Goal: Book appointment/travel/reservation

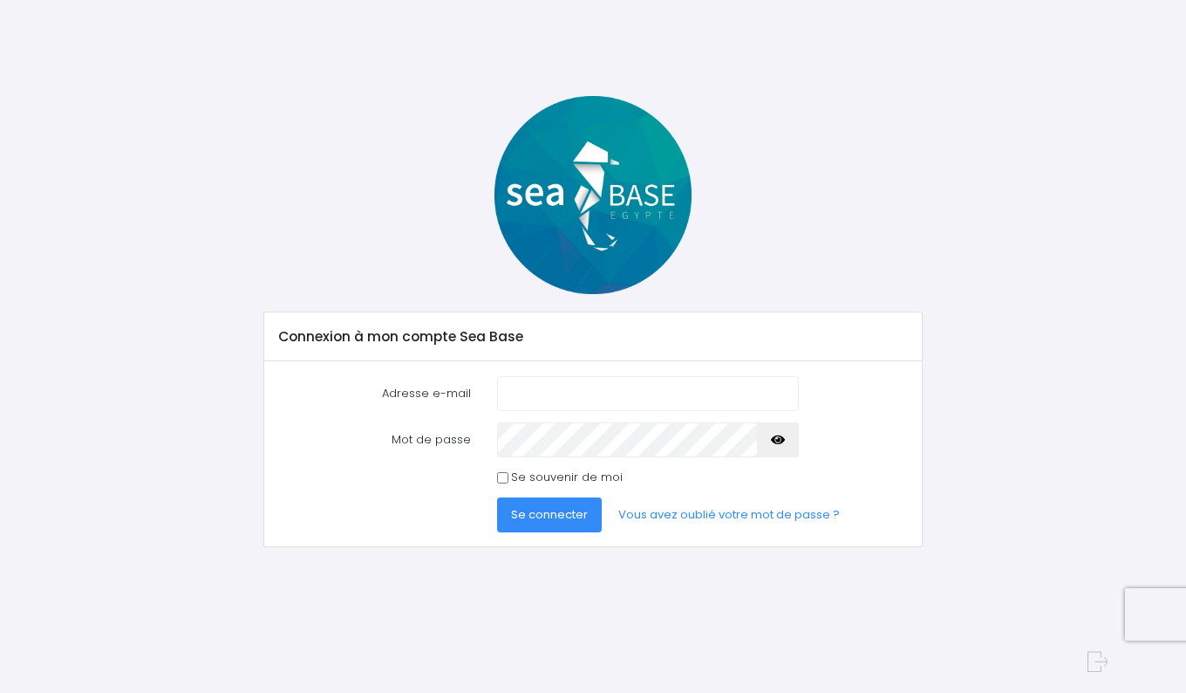
type input "jordan.garavel@hotmail.com"
click at [575, 523] on button "Se connecter" at bounding box center [549, 514] width 105 height 35
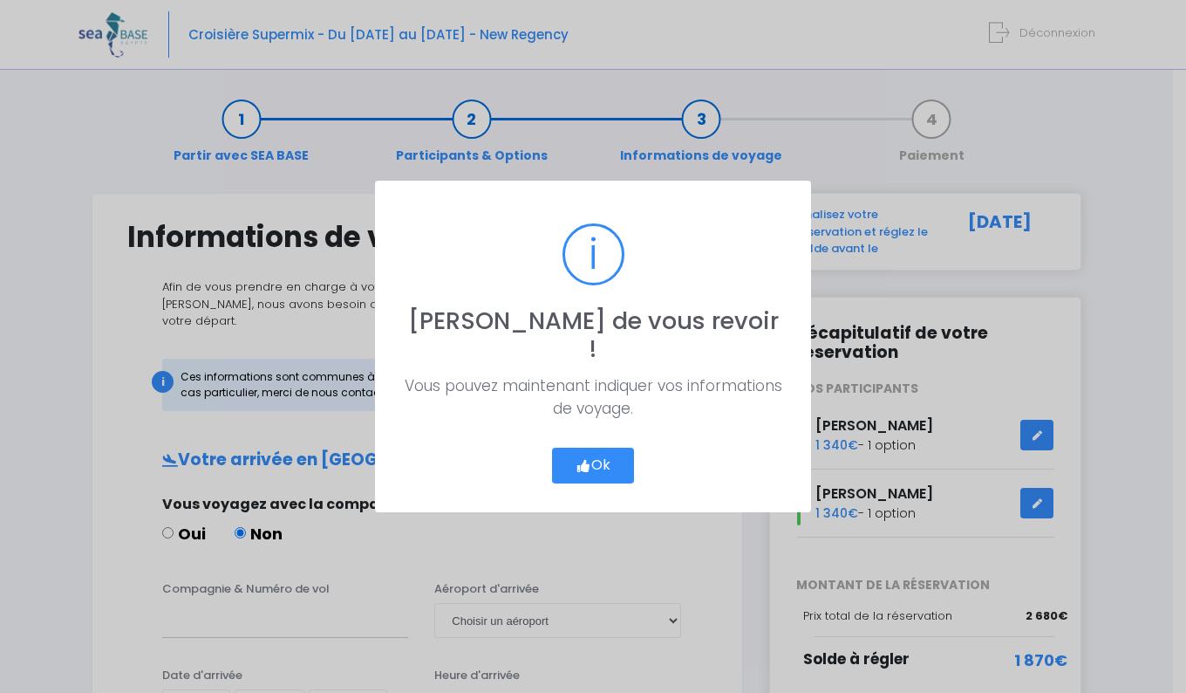
click at [598, 448] on button "Ok" at bounding box center [593, 466] width 82 height 37
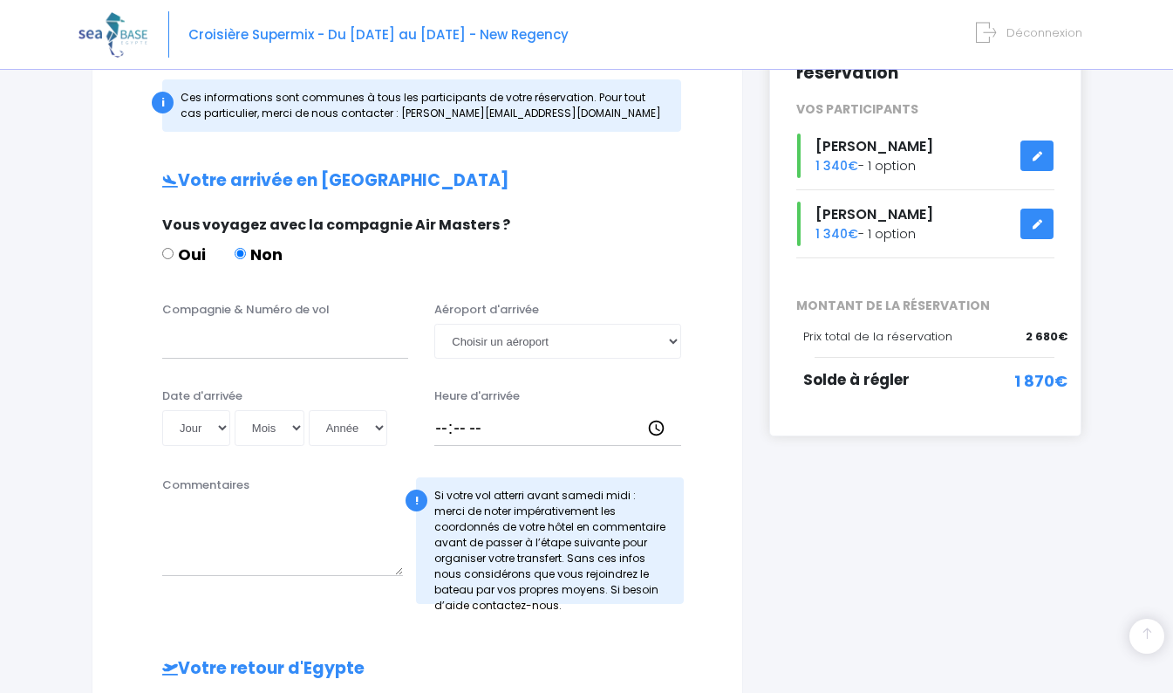
scroll to position [282, 0]
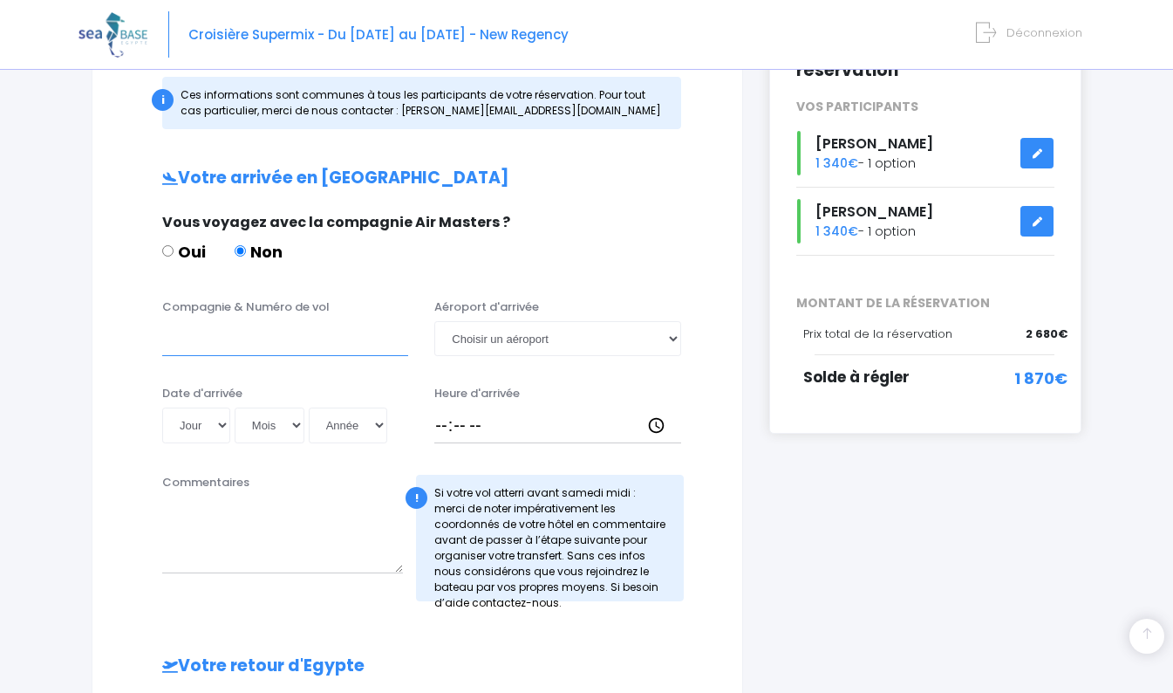
click at [253, 321] on input "Compagnie & Numéro de vol" at bounding box center [285, 338] width 246 height 35
paste input "EZS1579"
type input "EZS1579"
click at [512, 328] on select "Choisir un aéroport Hurghada Marsa Alam" at bounding box center [557, 338] width 246 height 35
select select "Hurghada"
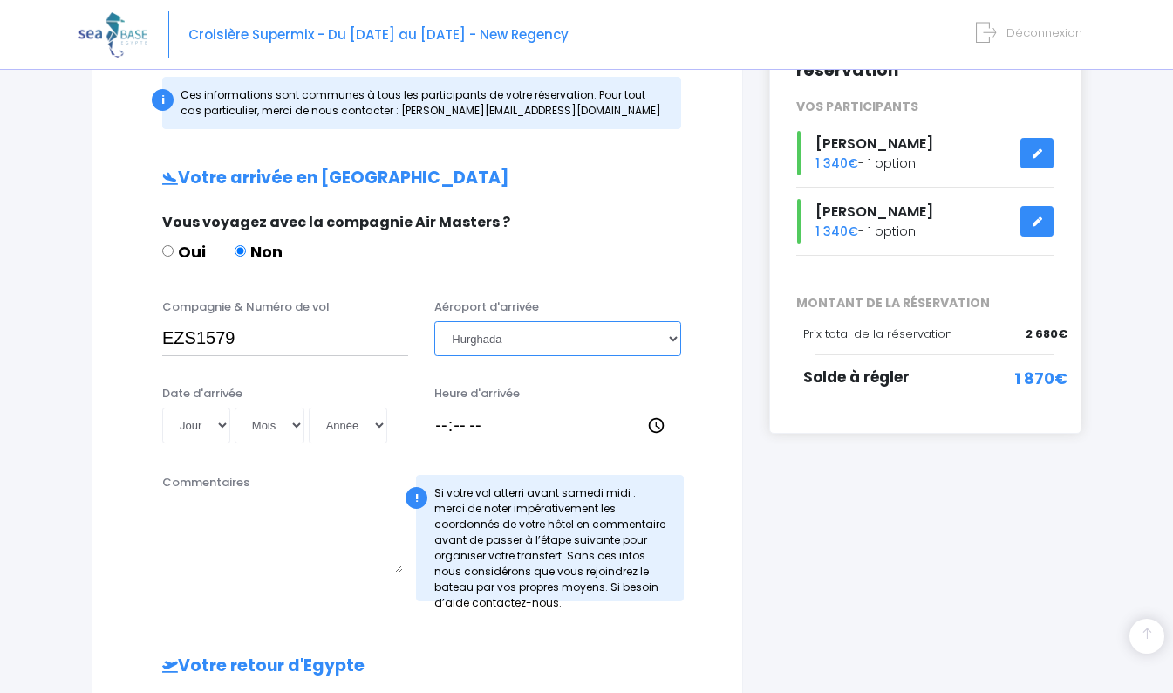
click at [434, 321] on select "Choisir un aéroport Hurghada Marsa Alam" at bounding box center [557, 338] width 246 height 35
click at [163, 321] on input "EZS1579" at bounding box center [285, 338] width 246 height 35
type input "EASYJET EZS1579"
click at [198, 407] on select "Jour 01 02 03 04 05 06 07 08 09 10 11 12 13 14 15 16 17 18 19 20 21 22 23 24 25…" at bounding box center [196, 424] width 68 height 35
select select "25"
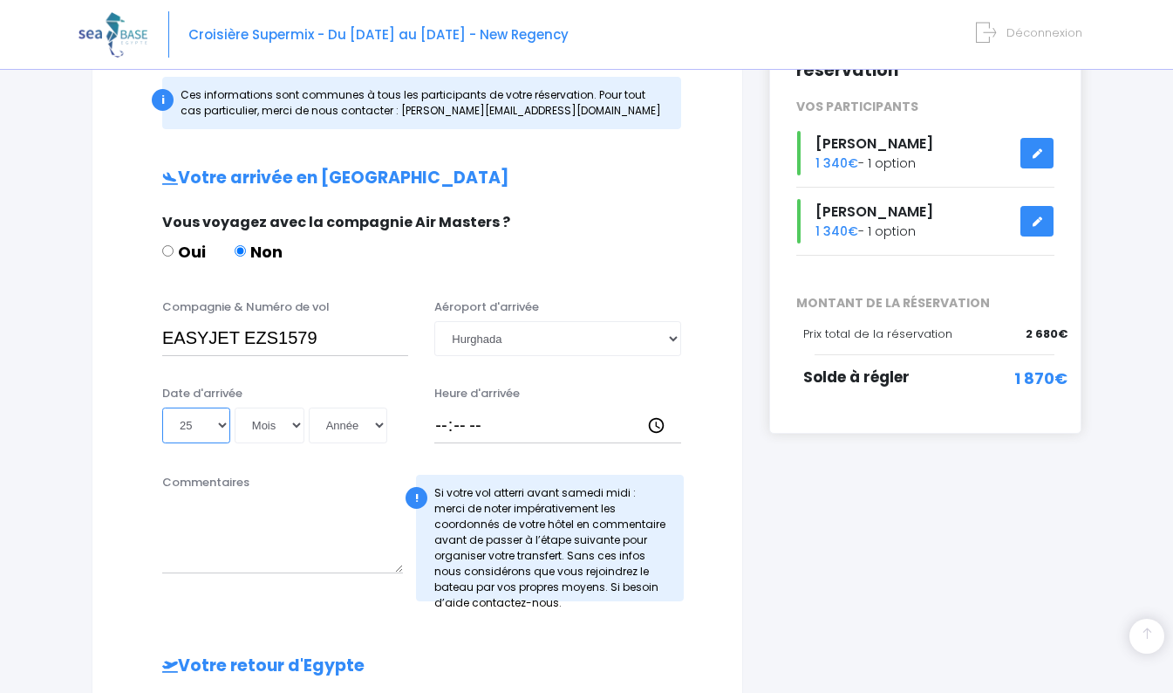
click at [162, 407] on select "Jour 01 02 03 04 05 06 07 08 09 10 11 12 13 14 15 16 17 18 19 20 21 22 23 24 25…" at bounding box center [196, 424] width 68 height 35
click at [292, 413] on select "Mois 01 02 03 04 05 06 07 08 09 10 11 12" at bounding box center [270, 424] width 70 height 35
select select "10"
click at [235, 407] on select "Mois 01 02 03 04 05 06 07 08 09 10 11 12" at bounding box center [270, 424] width 70 height 35
click at [369, 407] on select "Année 2045 2044 2043 2042 2041 2040 2039 2038 2037 2036 2035 2034 2033 2032 203…" at bounding box center [348, 424] width 79 height 35
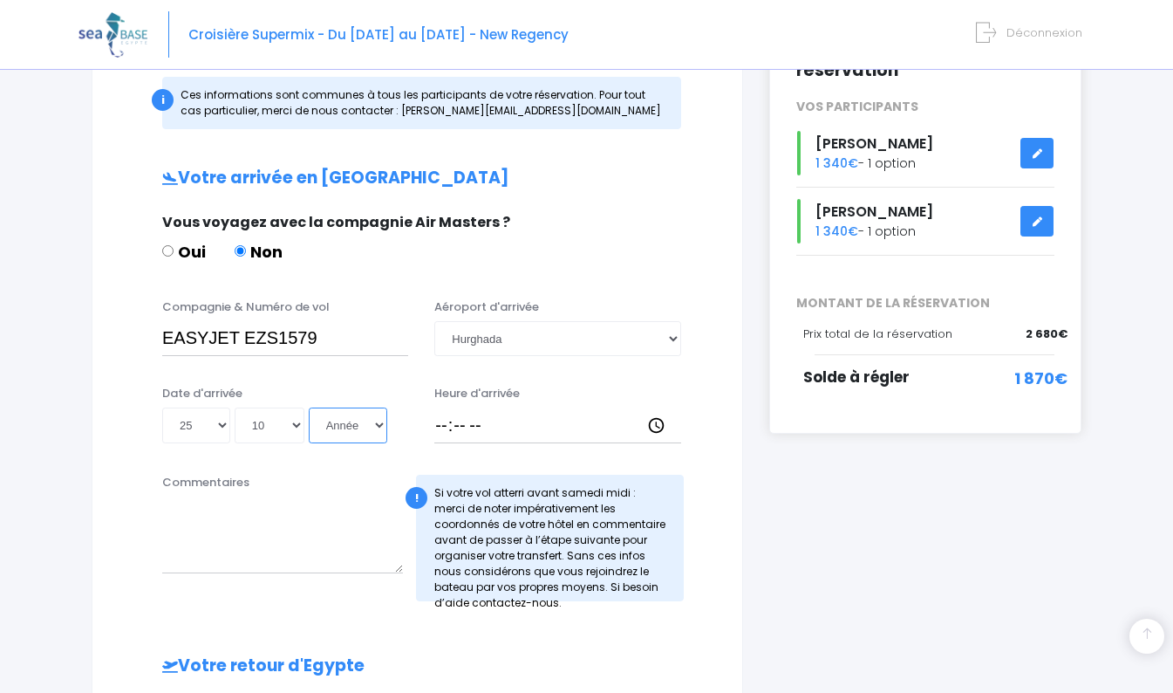
select select "2025"
click at [309, 407] on select "Année 2045 2044 2043 2042 2041 2040 2039 2038 2037 2036 2035 2034 2033 2032 203…" at bounding box center [348, 424] width 79 height 35
type input "2025-10-25"
click at [481, 413] on input "Heure d'arrivée" at bounding box center [557, 424] width 246 height 35
type input "11:30"
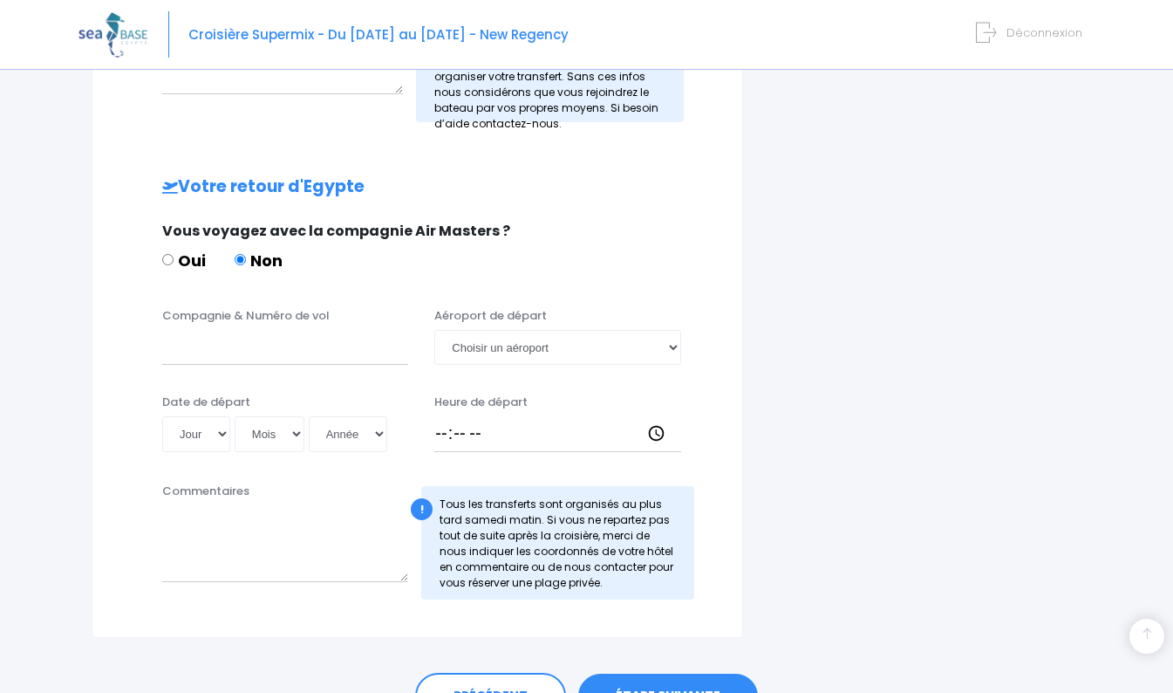
scroll to position [781, 0]
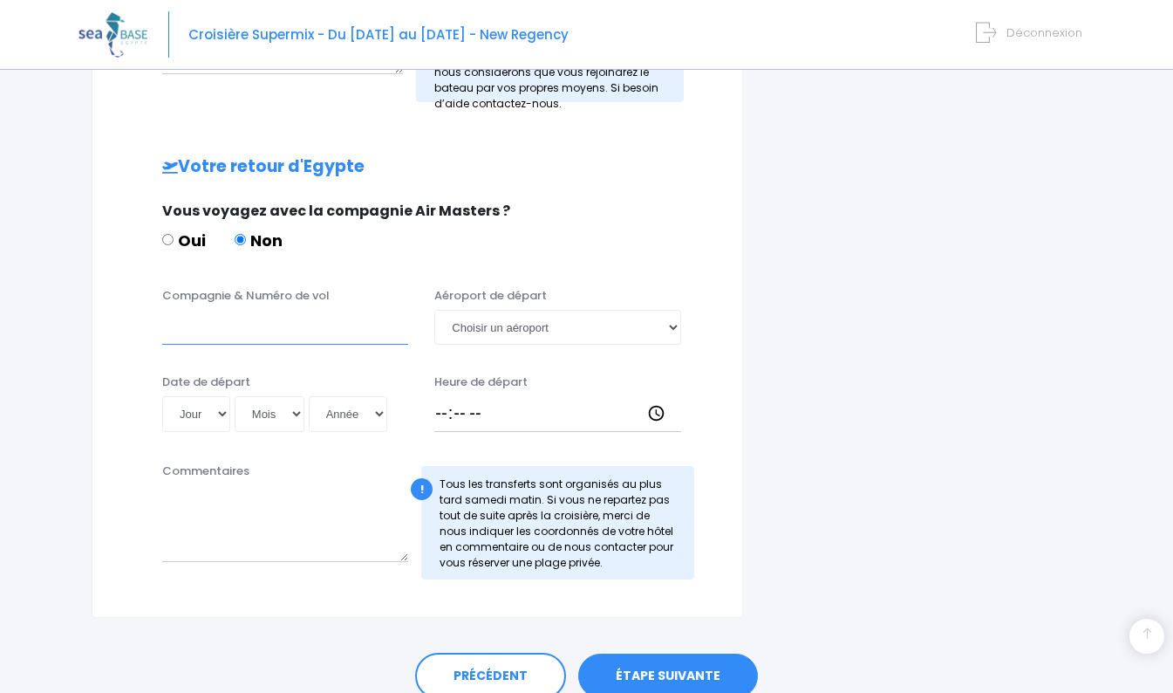
click at [226, 318] on input "Compagnie & Numéro de vol" at bounding box center [285, 327] width 246 height 35
paste input "EZS1594"
type input "EASYJET EZS1594"
click at [487, 318] on select "Choisir un aéroport Hurghada Marsa Alam" at bounding box center [557, 327] width 246 height 35
select select "Hurghada"
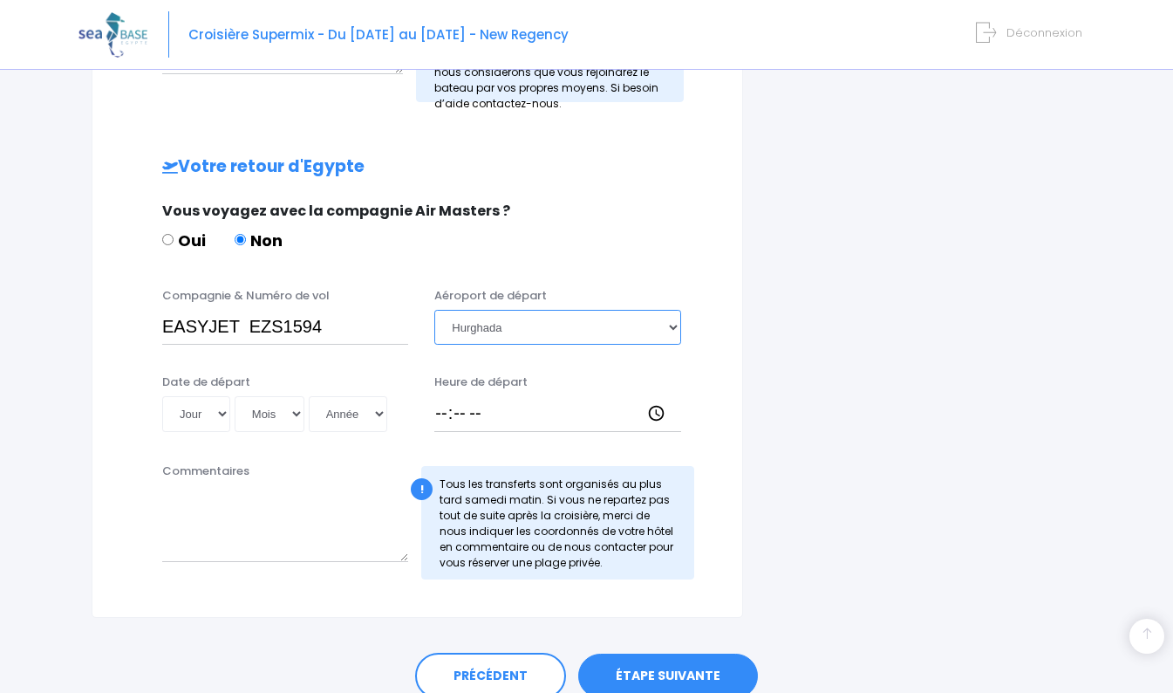
click at [434, 310] on select "Choisir un aéroport Hurghada Marsa Alam" at bounding box center [557, 327] width 246 height 35
click at [203, 396] on select "Jour 01 02 03 04 05 06 07 08 09 10 11 12 13 14 15 16 17 18 19 20 21 22 23 24 25…" at bounding box center [196, 413] width 68 height 35
select select "01"
click at [162, 396] on select "Jour 01 02 03 04 05 06 07 08 09 10 11 12 13 14 15 16 17 18 19 20 21 22 23 24 25…" at bounding box center [196, 413] width 68 height 35
click at [272, 399] on select "Mois 01 02 03 04 05 06 07 08 09 10 11 12" at bounding box center [270, 413] width 70 height 35
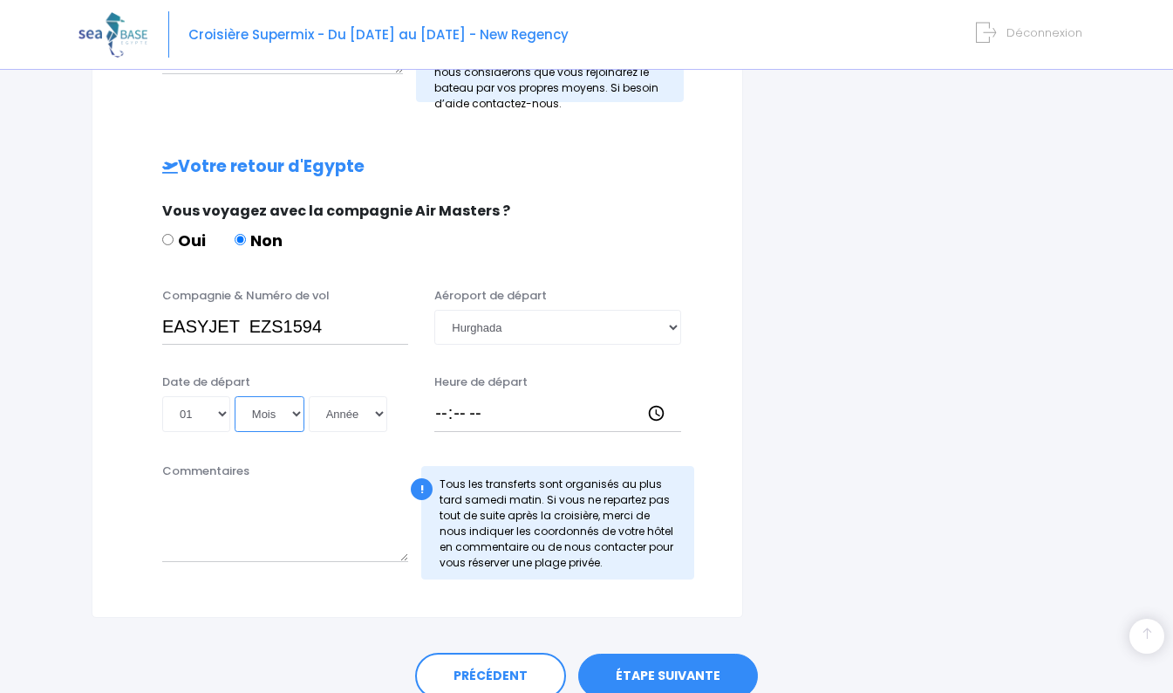
select select "11"
click at [235, 396] on select "Mois 01 02 03 04 05 06 07 08 09 10 11 12" at bounding box center [270, 413] width 70 height 35
click at [362, 400] on select "Année 2045 2044 2043 2042 2041 2040 2039 2038 2037 2036 2035 2034 2033 2032 203…" at bounding box center [348, 413] width 79 height 35
select select "2025"
click at [309, 396] on select "Année 2045 2044 2043 2042 2041 2040 2039 2038 2037 2036 2035 2034 2033 2032 203…" at bounding box center [348, 413] width 79 height 35
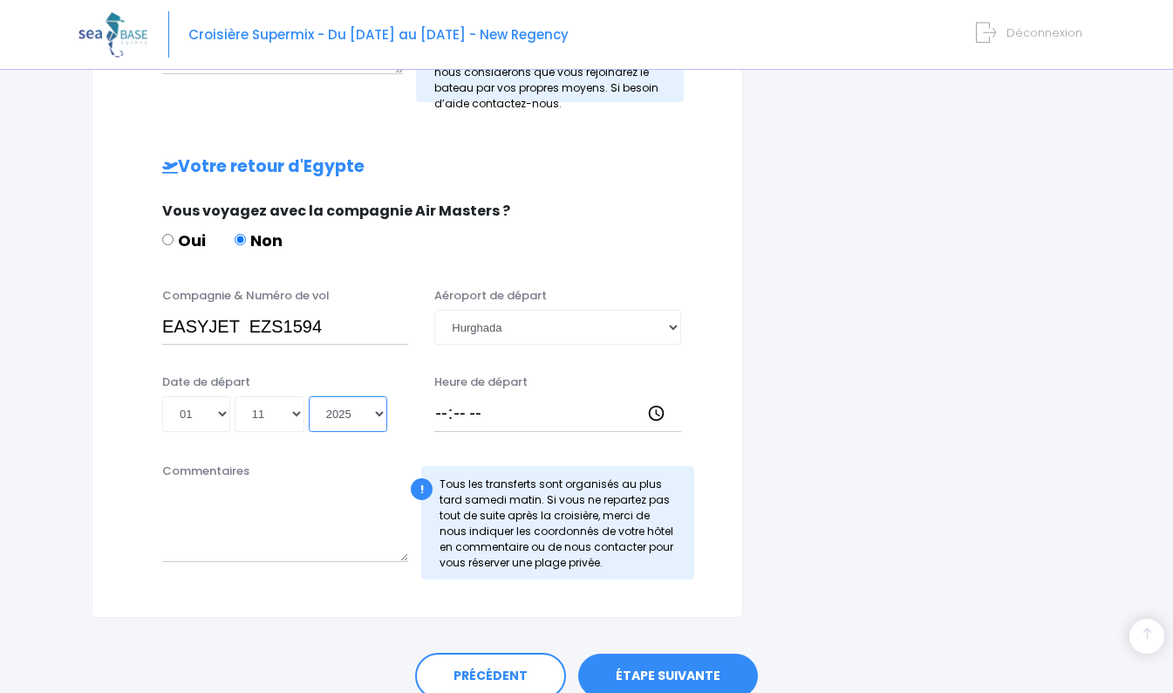
type input "2025-11-01"
click at [493, 400] on input "Heure de départ" at bounding box center [557, 413] width 246 height 35
click at [443, 396] on input "Heure de départ" at bounding box center [557, 413] width 246 height 35
type input "14:25"
click at [664, 665] on link "ÉTAPE SUIVANTE" at bounding box center [668, 675] width 180 height 45
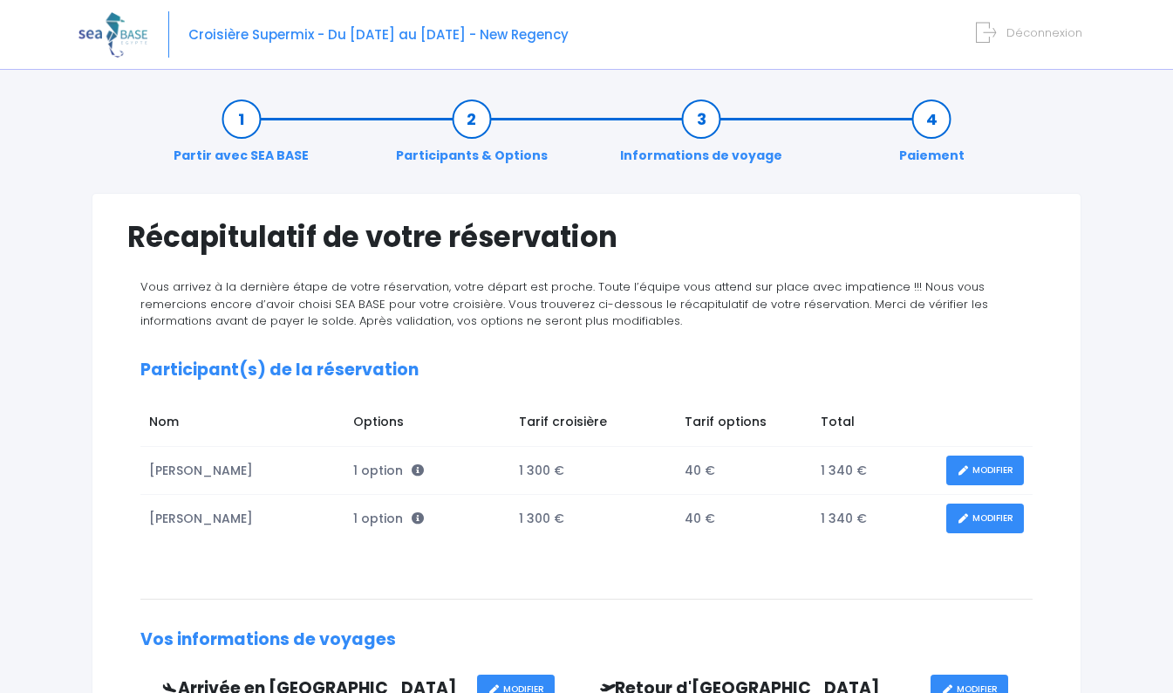
click at [401, 468] on span "1 option" at bounding box center [388, 469] width 71 height 17
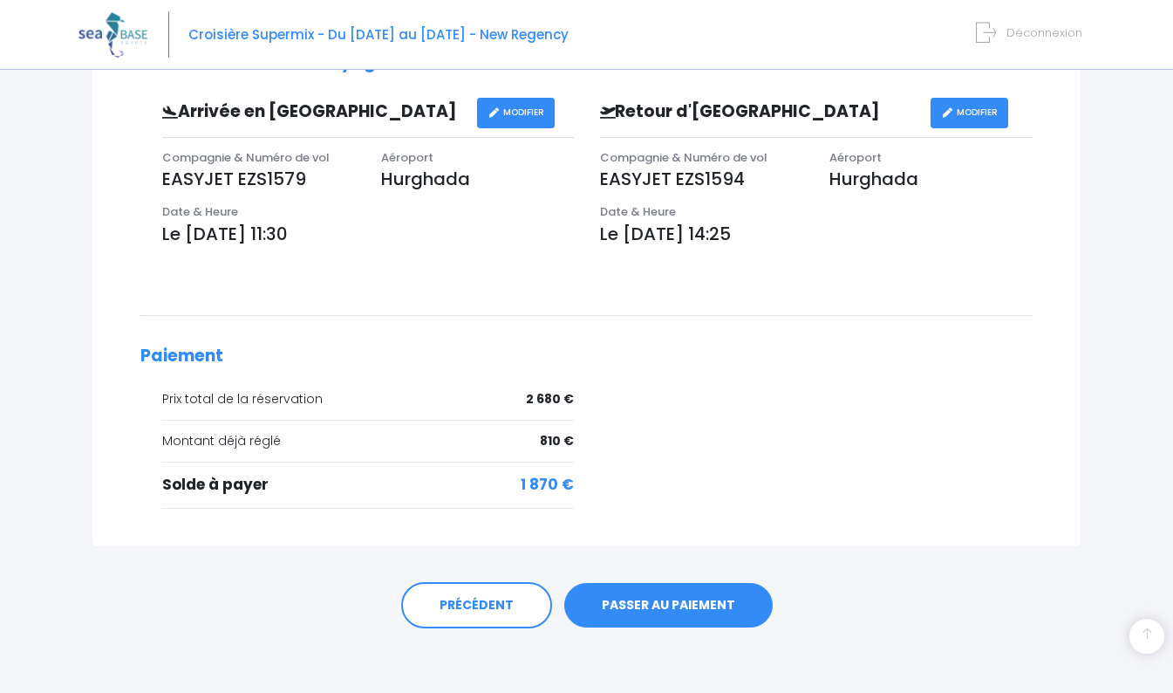
scroll to position [582, 0]
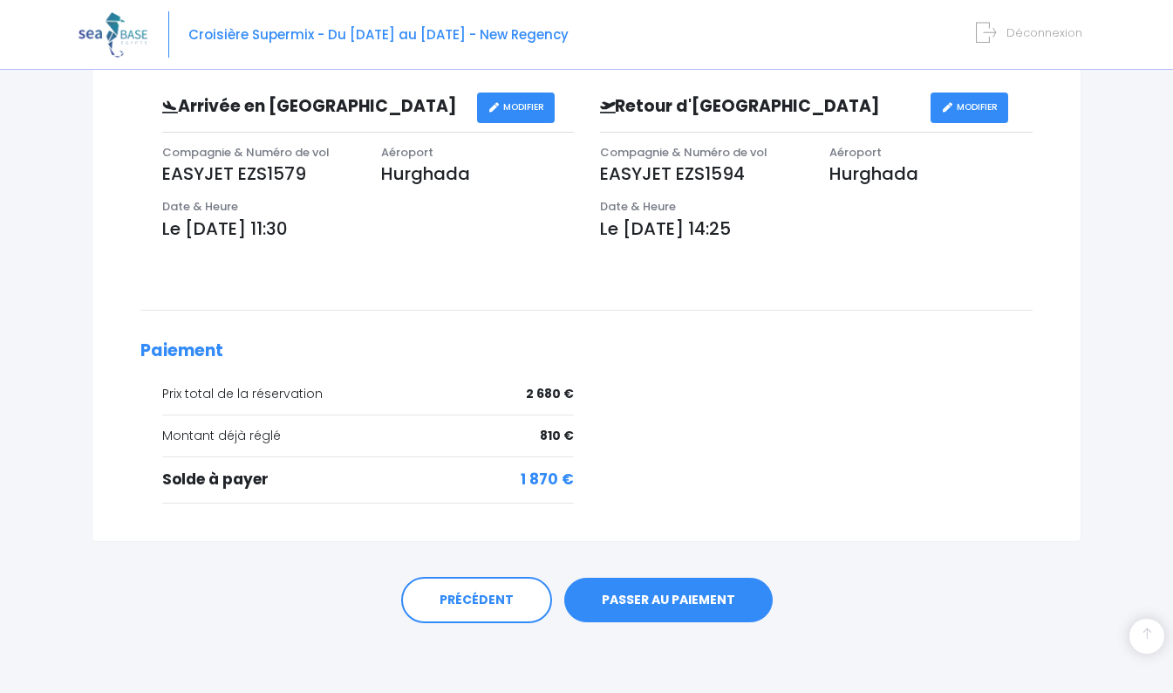
click at [654, 596] on link "PASSER AU PAIEMENT" at bounding box center [668, 599] width 208 height 45
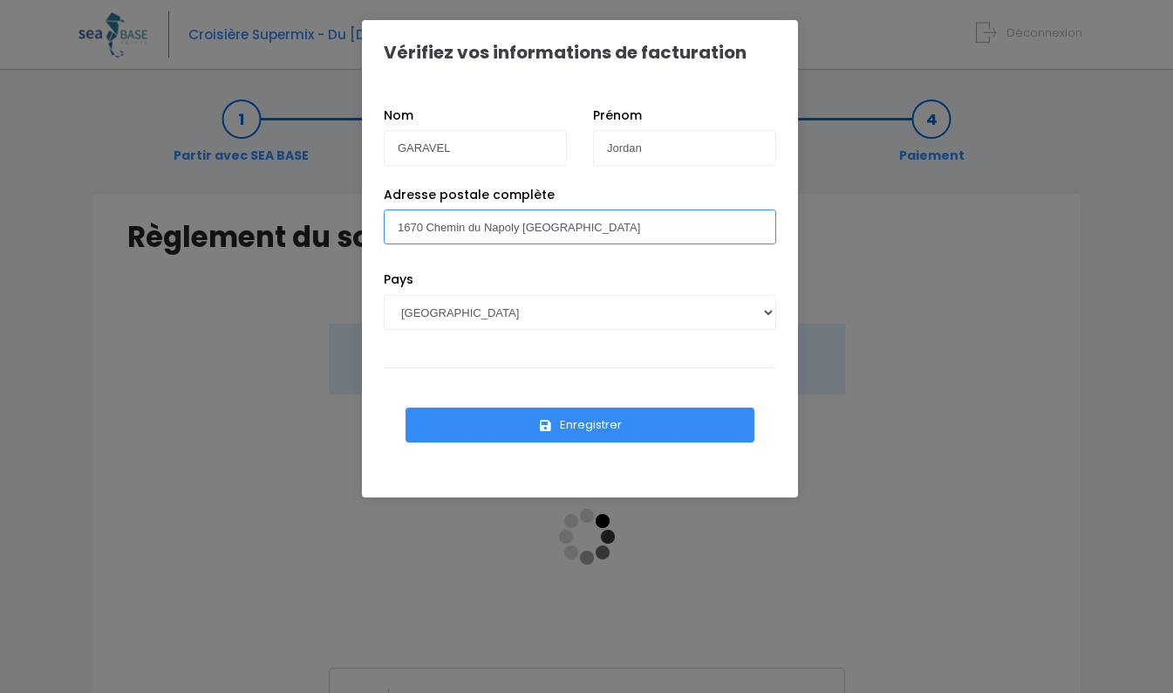
click at [522, 223] on input "1670 Chemin du Napoly [GEOGRAPHIC_DATA]" at bounding box center [580, 226] width 393 height 35
type input "[STREET_ADDRESS]"
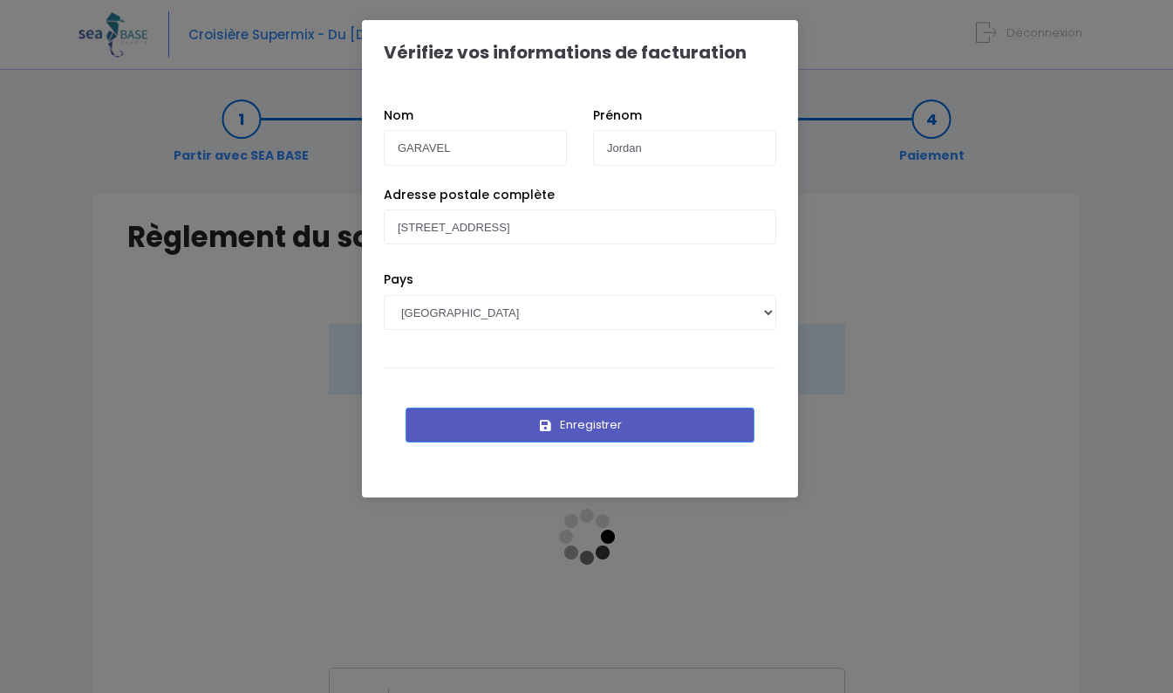
click at [616, 425] on button "Enregistrer" at bounding box center [580, 424] width 349 height 35
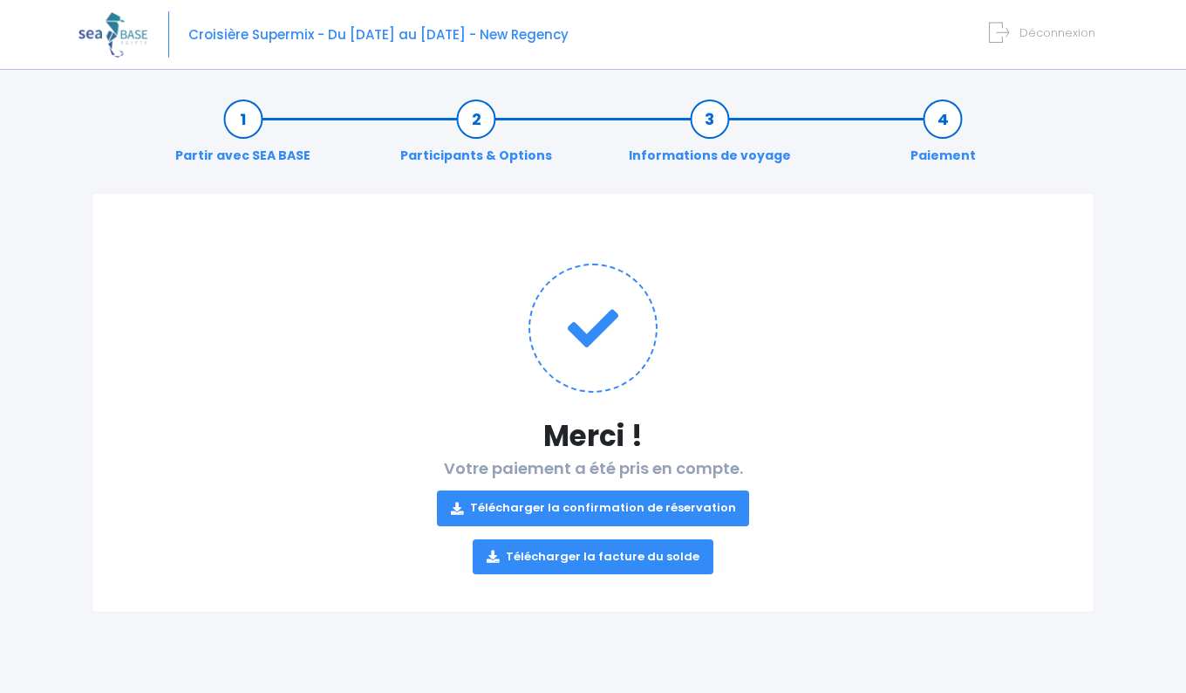
click at [644, 507] on link "Télécharger la confirmation de réservation" at bounding box center [593, 507] width 313 height 35
click at [628, 552] on link "Télécharger la facture du solde" at bounding box center [593, 556] width 241 height 35
